Goal: Transaction & Acquisition: Subscribe to service/newsletter

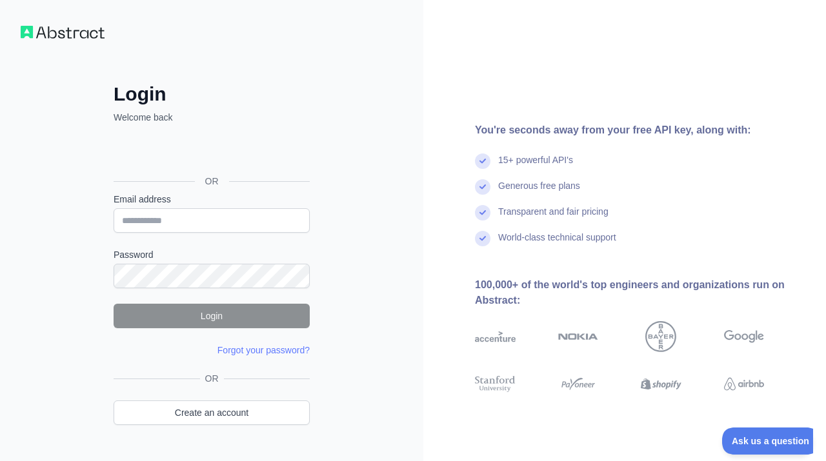
click at [256, 149] on div "Sign in with Google. Opens in new tab" at bounding box center [211, 152] width 194 height 28
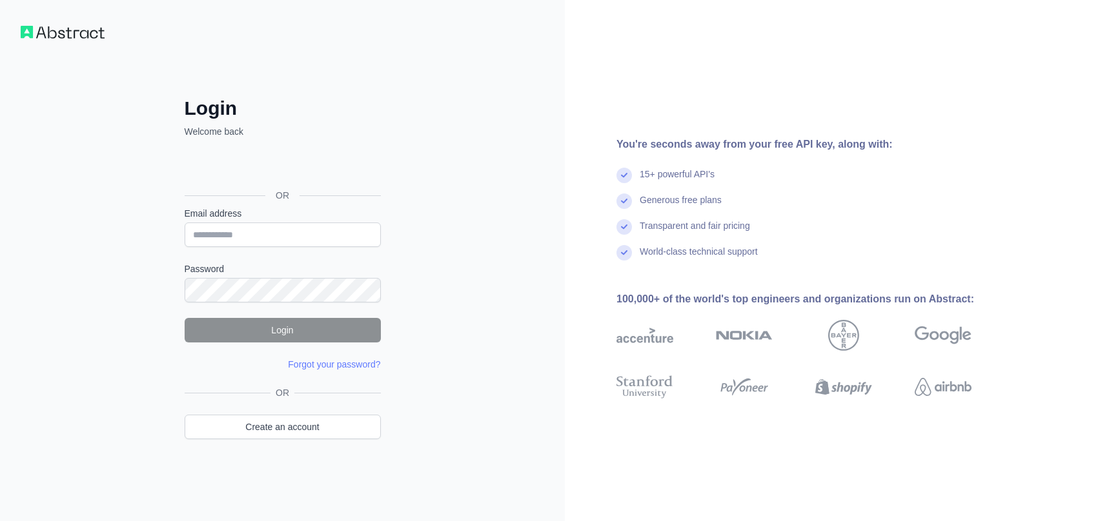
click at [305, 249] on form "Email address Password Login Forgot your password? Please try again We've sent …" at bounding box center [283, 289] width 196 height 164
click at [304, 243] on input "Email address" at bounding box center [283, 235] width 196 height 25
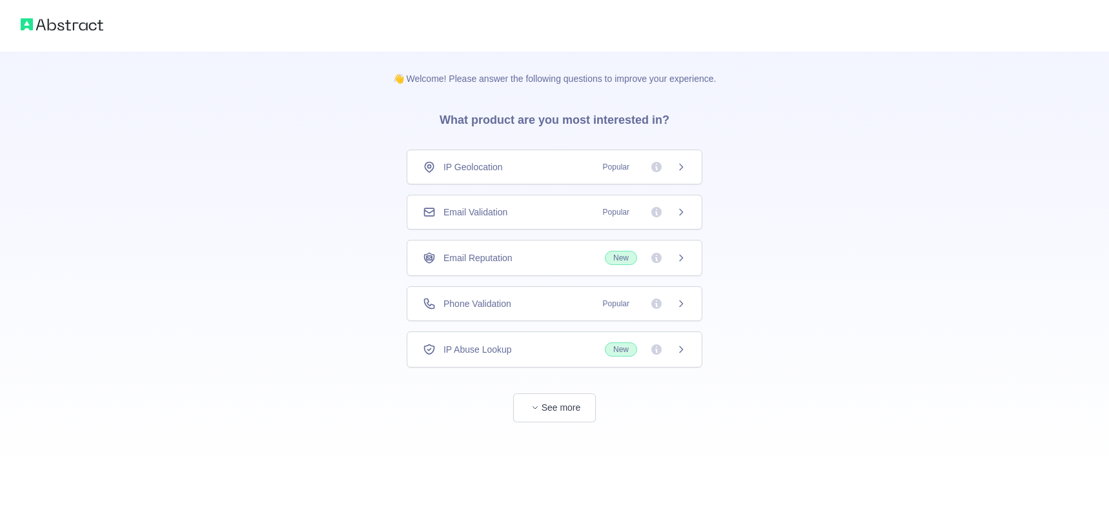
click at [636, 258] on span "New" at bounding box center [621, 258] width 32 height 14
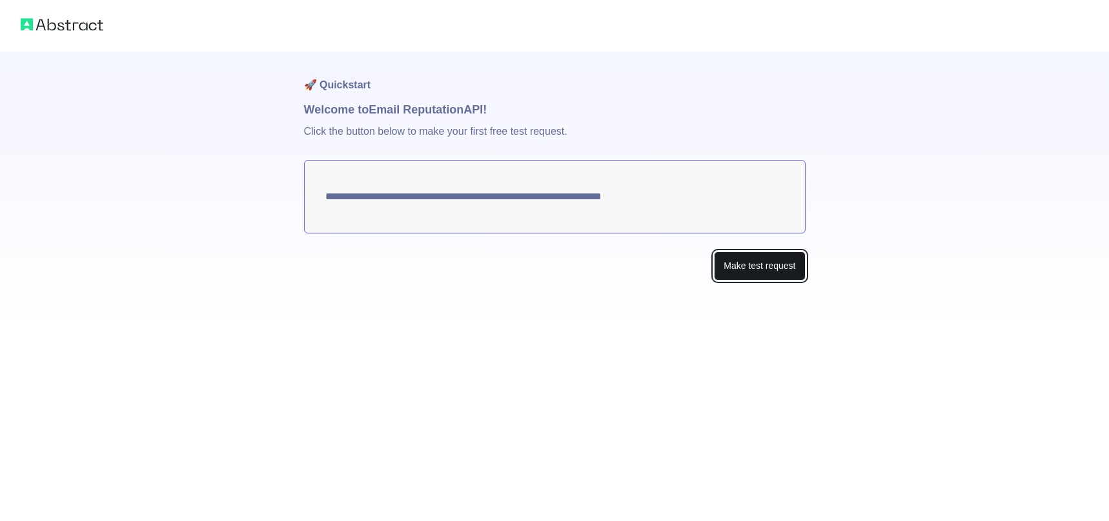
click at [752, 267] on button "Make test request" at bounding box center [759, 266] width 91 height 29
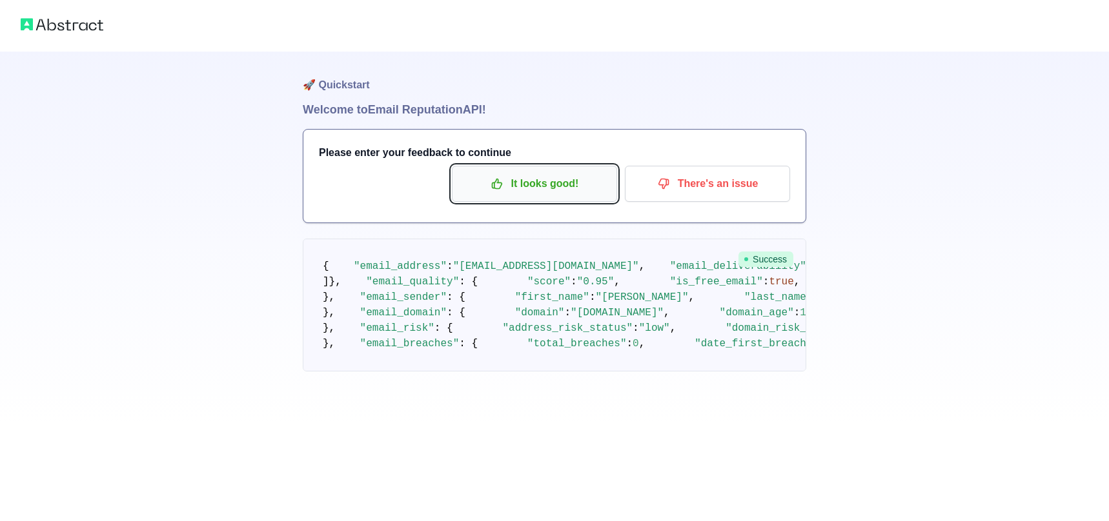
click at [565, 183] on p "It looks good!" at bounding box center [534, 184] width 146 height 22
